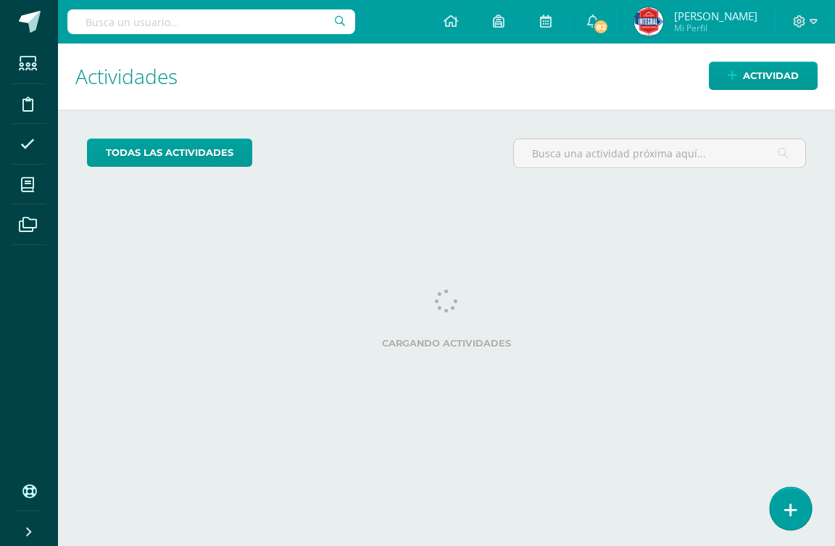
click at [799, 505] on link at bounding box center [790, 508] width 41 height 42
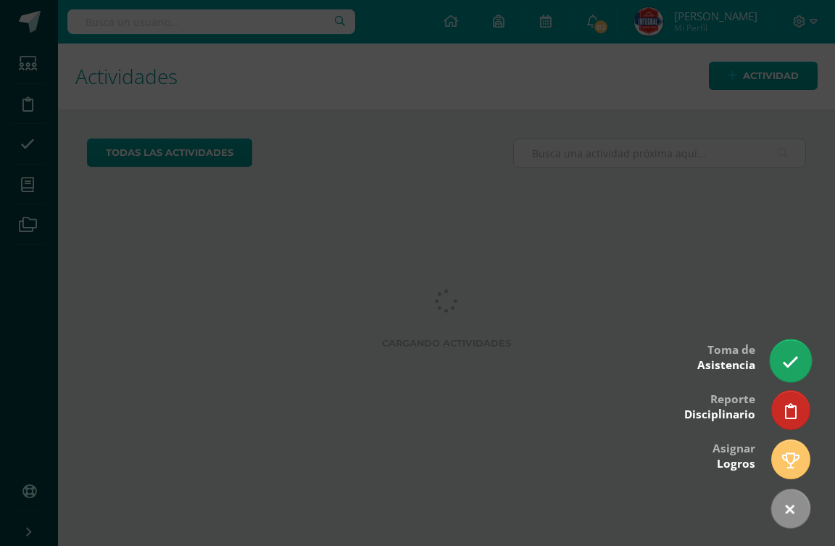
click at [786, 365] on icon at bounding box center [790, 362] width 17 height 17
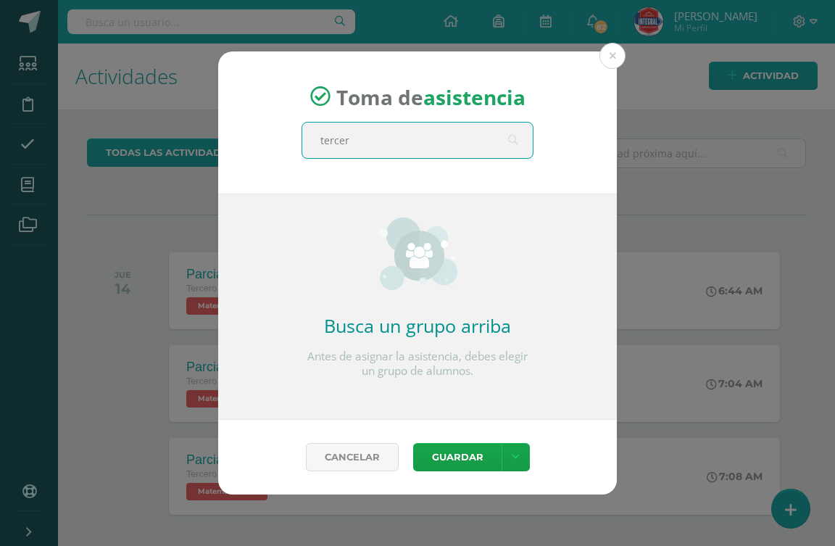
type input "tercero"
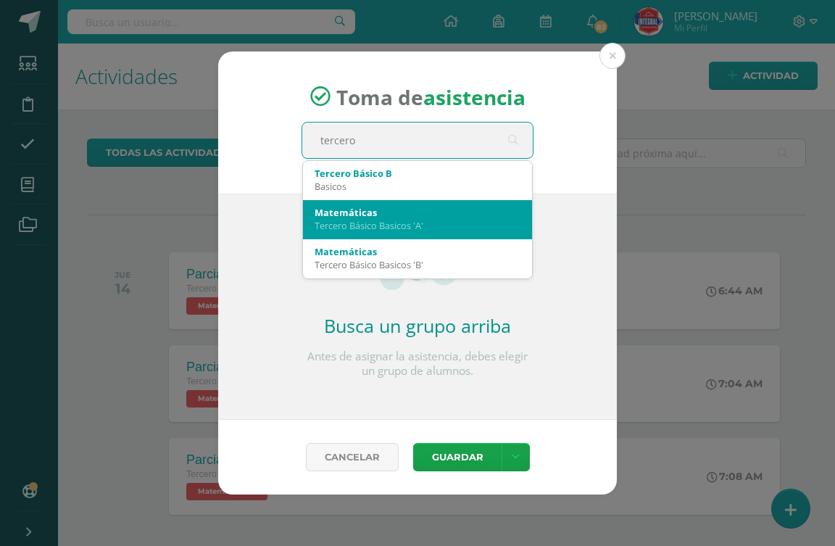
click at [421, 224] on div "Tercero Básico Basicos 'A'" at bounding box center [418, 225] width 206 height 13
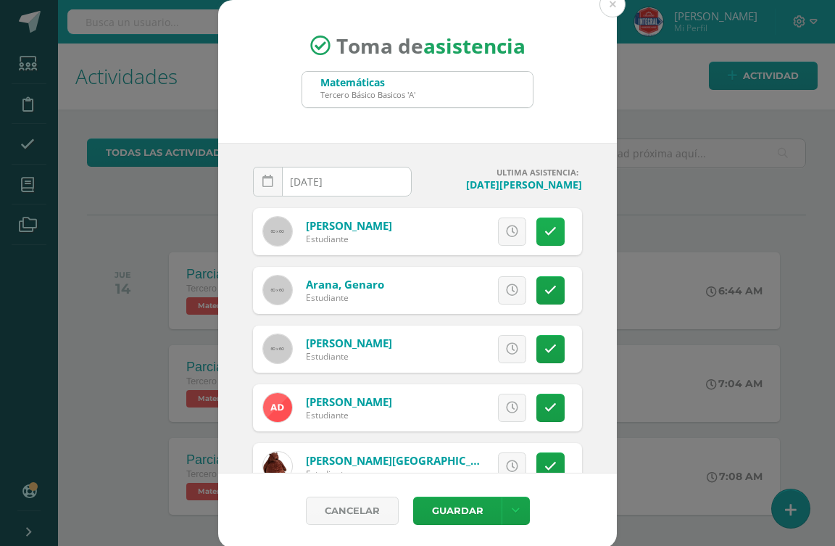
click at [536, 228] on link at bounding box center [550, 231] width 28 height 28
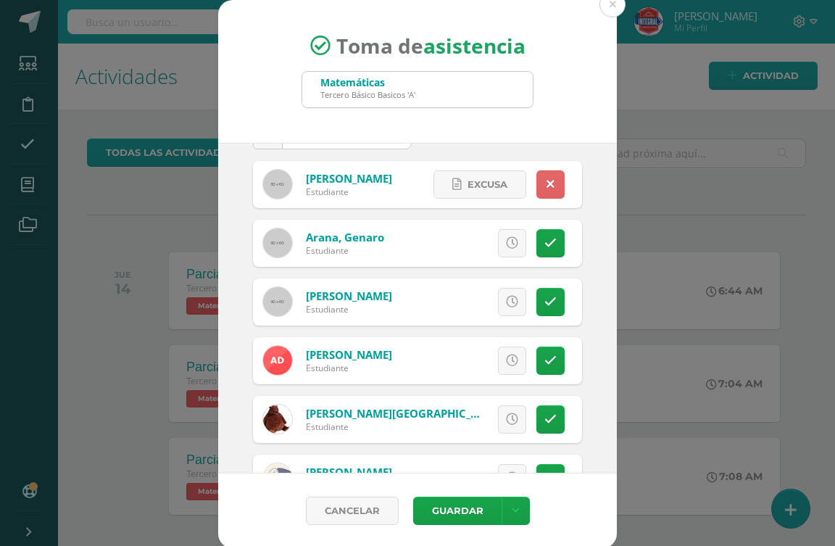
scroll to position [72, 0]
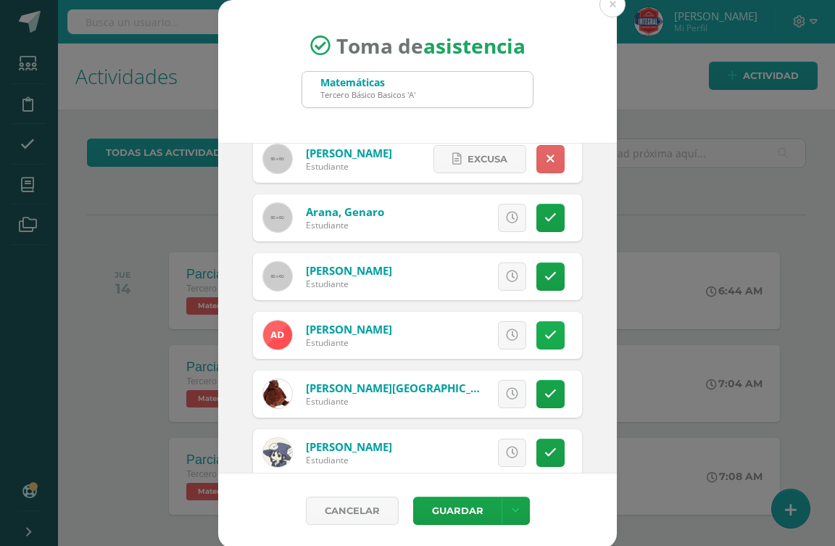
click at [544, 338] on icon at bounding box center [550, 335] width 12 height 12
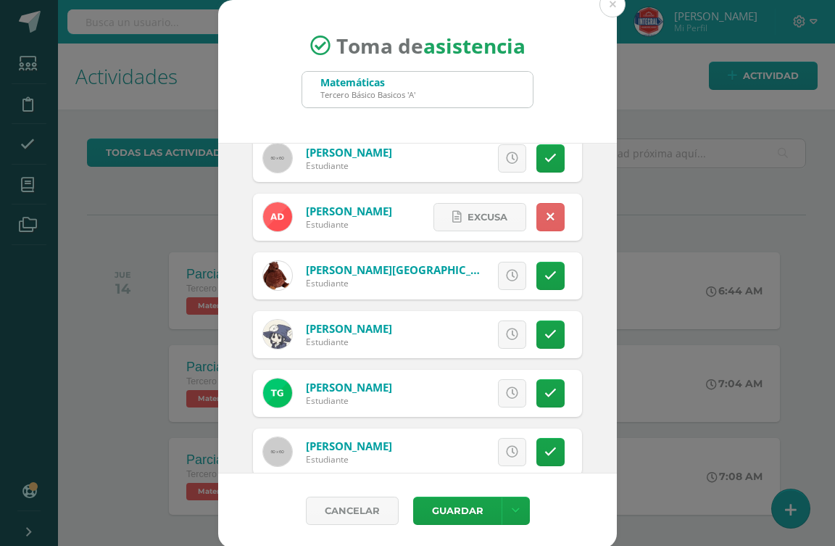
scroll to position [217, 0]
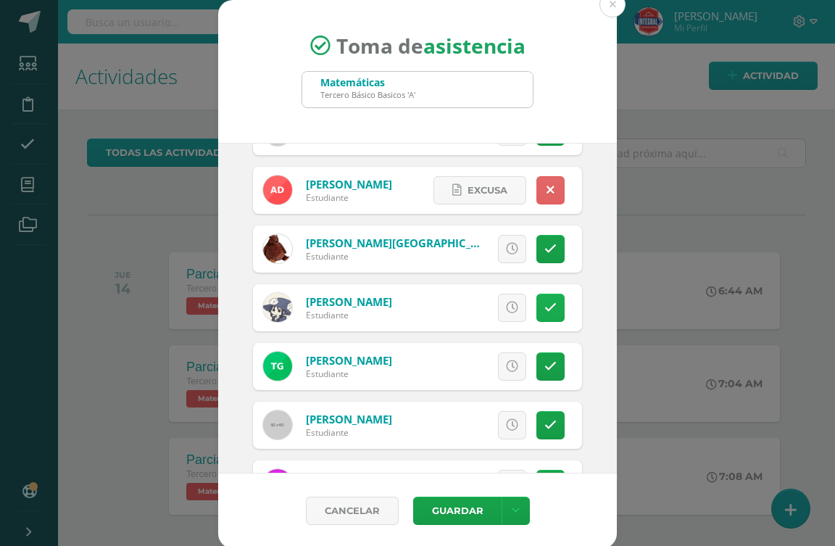
click at [544, 310] on icon at bounding box center [550, 308] width 12 height 12
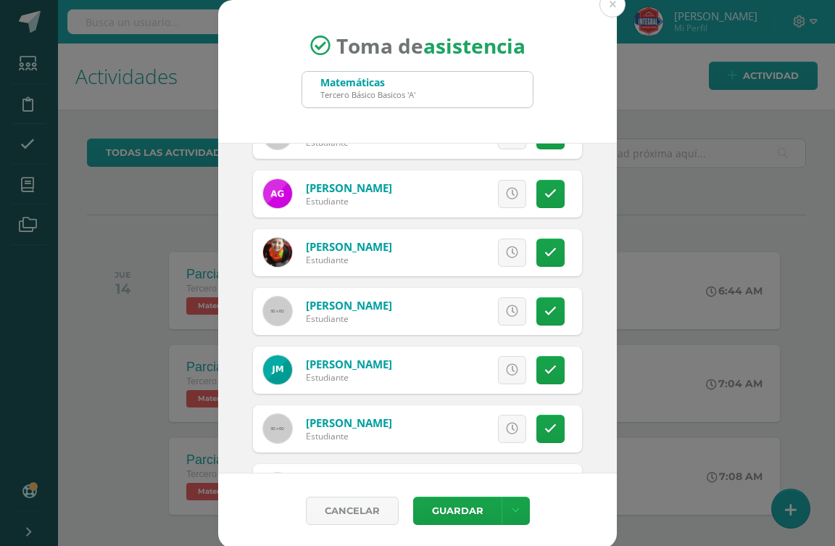
scroll to position [580, 0]
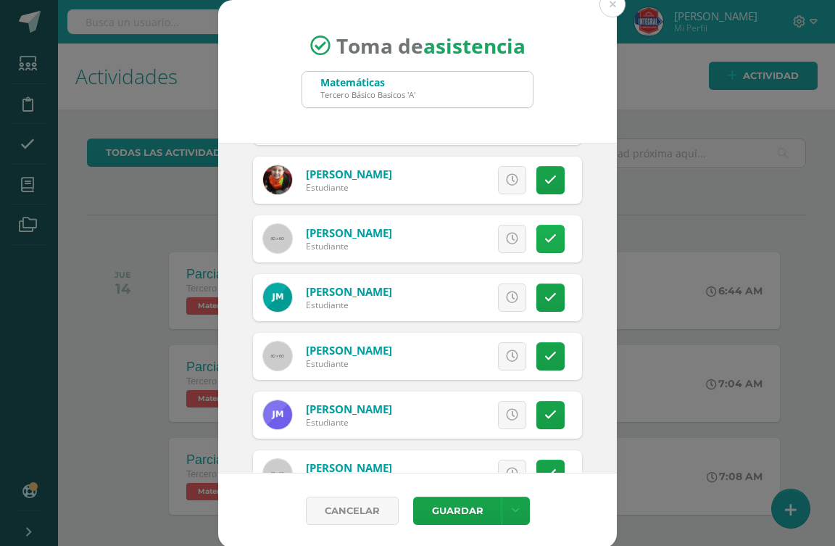
click at [536, 230] on link at bounding box center [550, 239] width 28 height 28
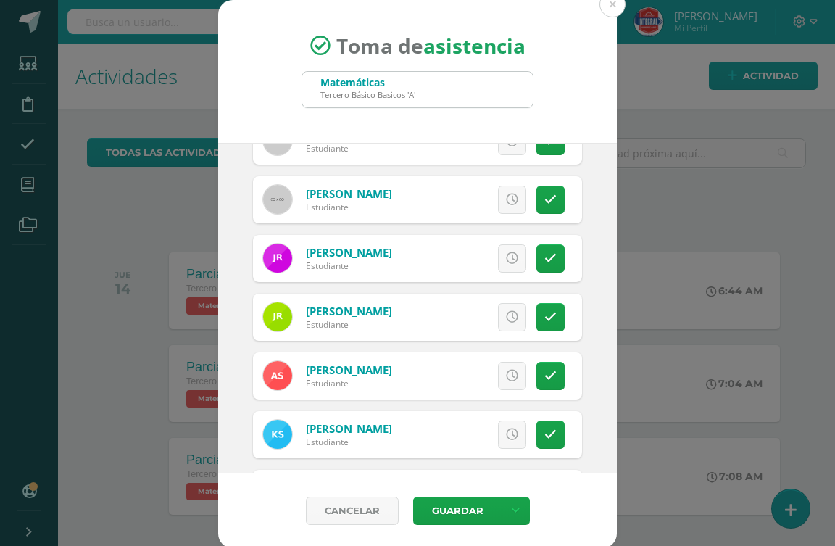
scroll to position [1232, 0]
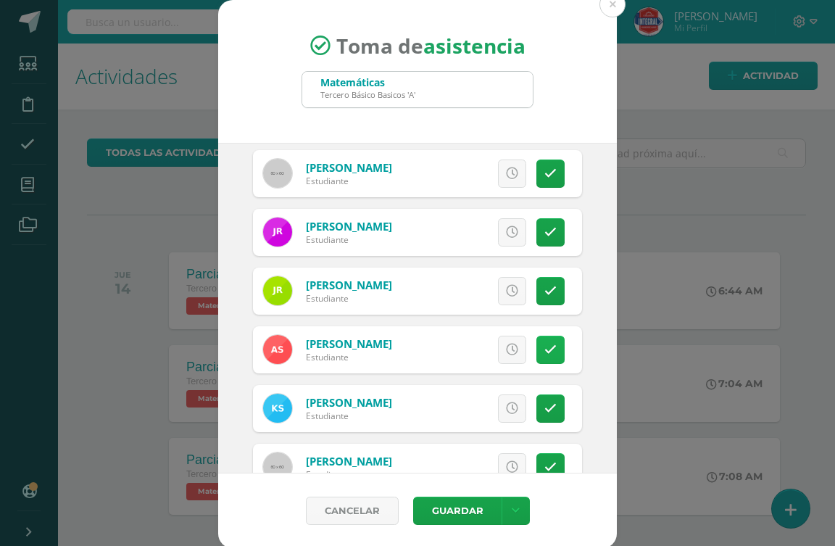
click at [536, 343] on link at bounding box center [550, 350] width 28 height 28
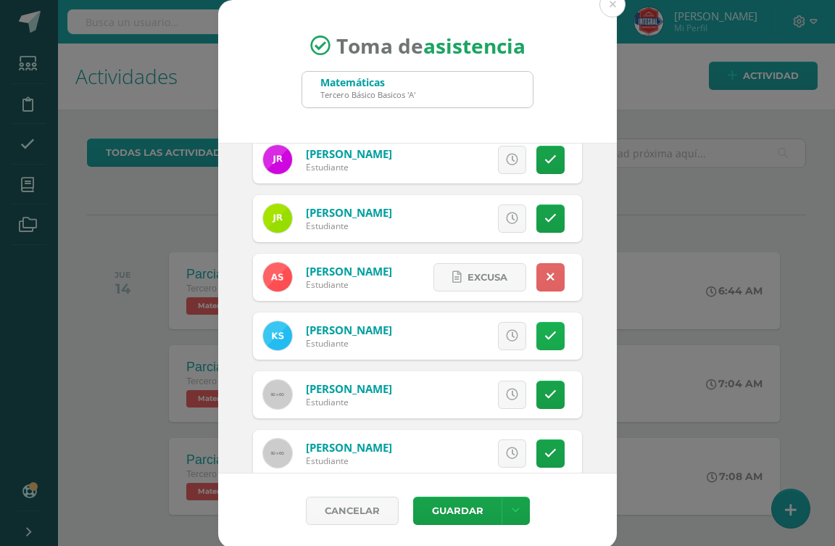
click at [536, 349] on link at bounding box center [550, 336] width 28 height 28
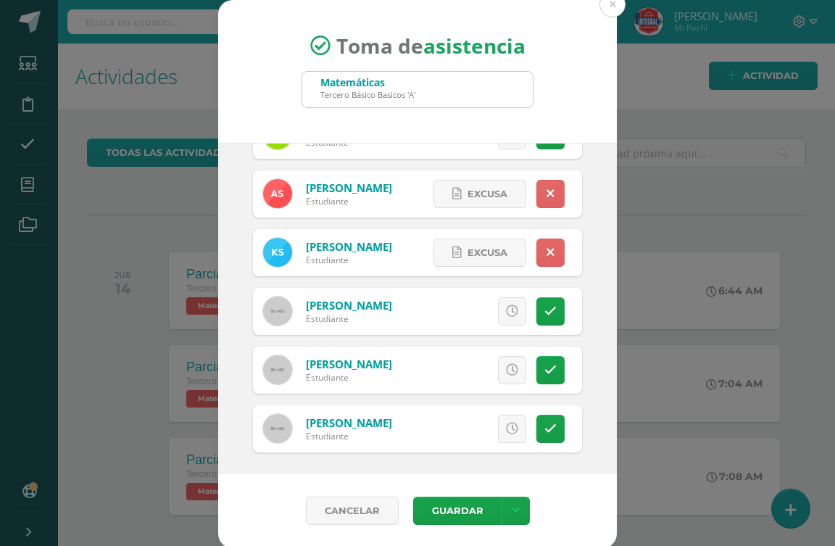
scroll to position [1391, 0]
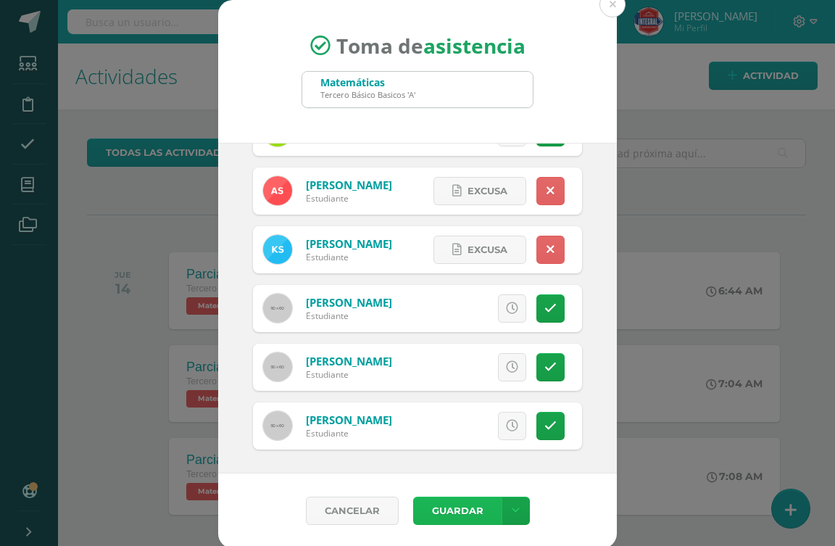
click at [417, 509] on button "Guardar" at bounding box center [457, 510] width 88 height 28
